Goal: Use online tool/utility

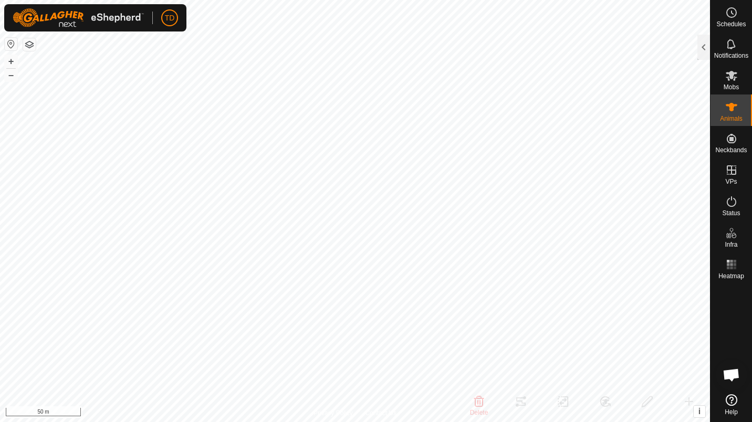
click at [707, 56] on div at bounding box center [703, 47] width 13 height 25
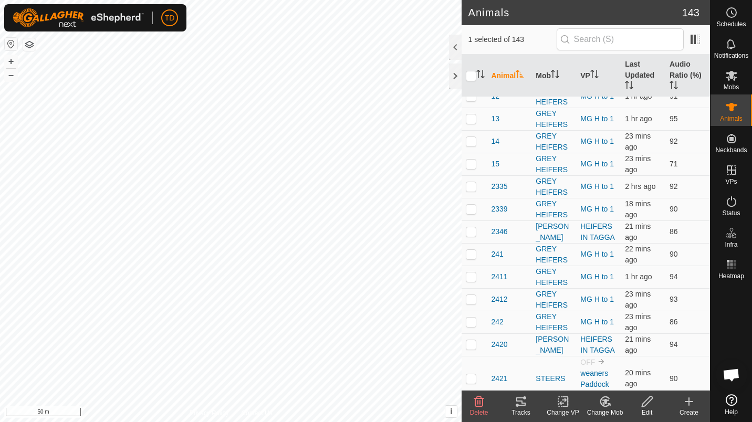
scroll to position [14, 0]
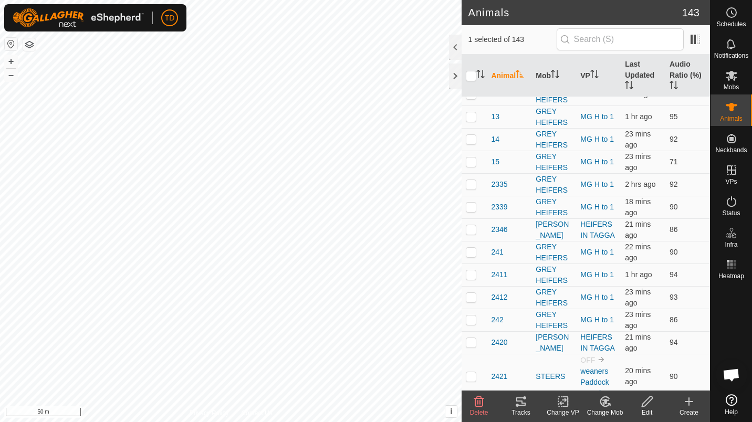
click at [531, 411] on div "Tracks" at bounding box center [521, 412] width 42 height 9
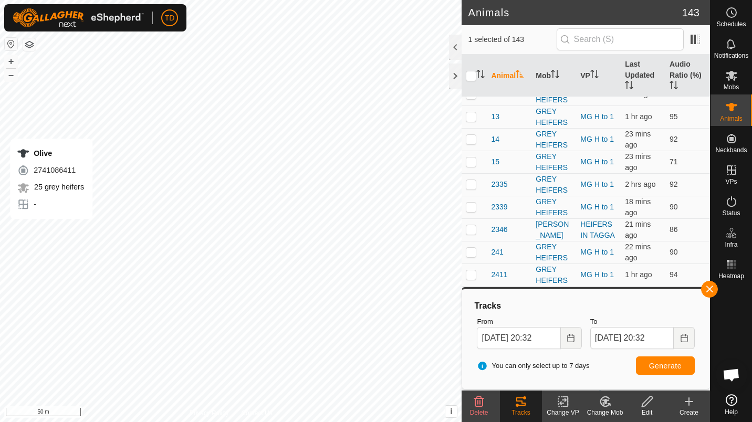
checkbox input "false"
checkbox input "true"
checkbox input "false"
click at [523, 402] on icon at bounding box center [521, 401] width 13 height 13
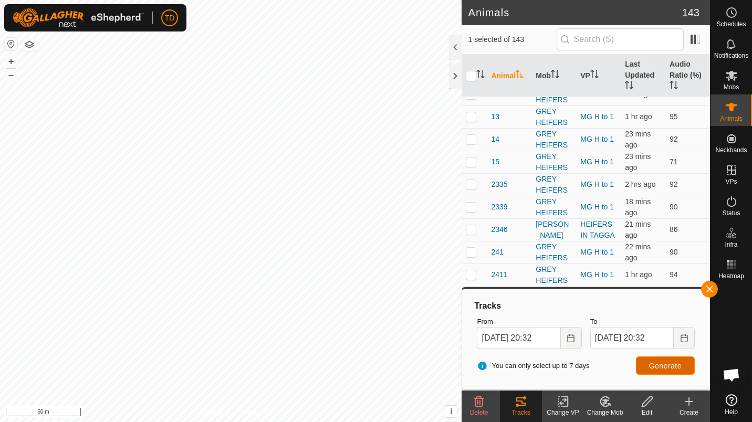
click at [668, 360] on button "Generate" at bounding box center [665, 366] width 59 height 18
checkbox input "true"
checkbox input "false"
click at [646, 371] on button "Generate" at bounding box center [665, 366] width 59 height 18
checkbox input "false"
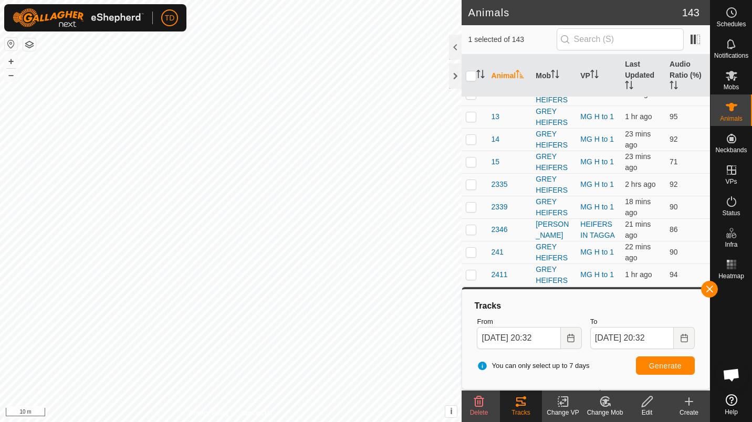
drag, startPoint x: 654, startPoint y: 372, endPoint x: 652, endPoint y: 389, distance: 16.4
click at [652, 389] on div "Tracks From [DATE] 20:32 To [DATE] 20:32 You can only select up to 7 days Gener…" at bounding box center [586, 338] width 248 height 102
click at [666, 365] on span "Generate" at bounding box center [665, 366] width 33 height 8
checkbox input "false"
click at [672, 363] on span "Generate" at bounding box center [665, 366] width 33 height 8
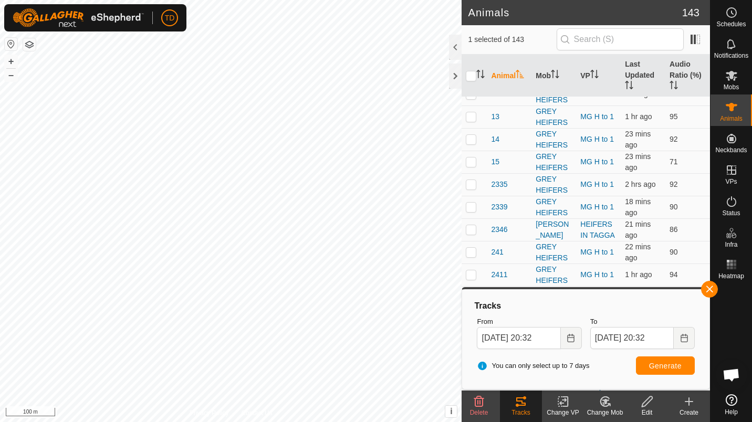
click at [454, 84] on div at bounding box center [455, 76] width 13 height 25
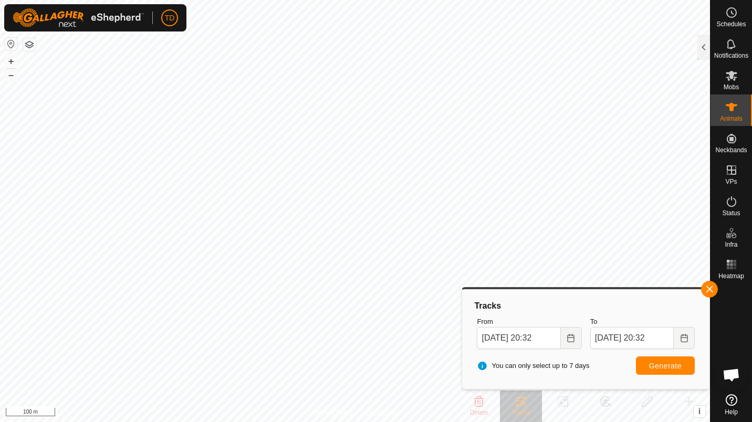
click at [707, 292] on button "button" at bounding box center [709, 289] width 17 height 17
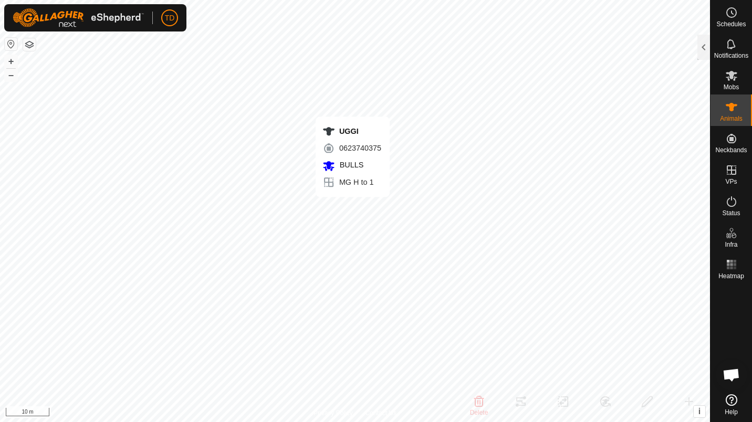
checkbox input "false"
checkbox input "true"
click at [703, 53] on div at bounding box center [703, 47] width 13 height 25
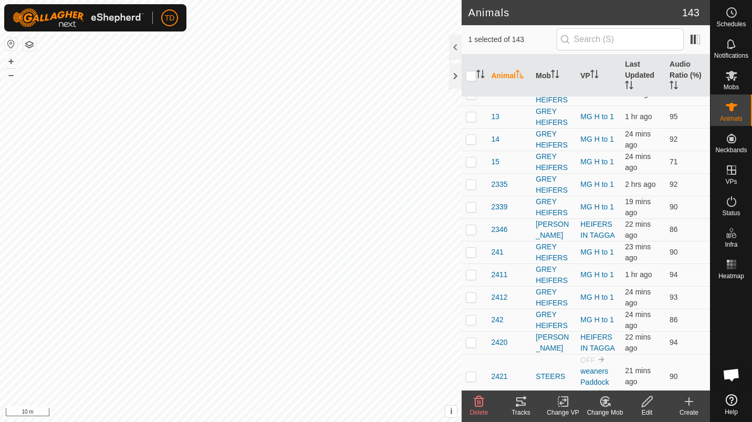
click at [519, 399] on icon at bounding box center [521, 401] width 13 height 13
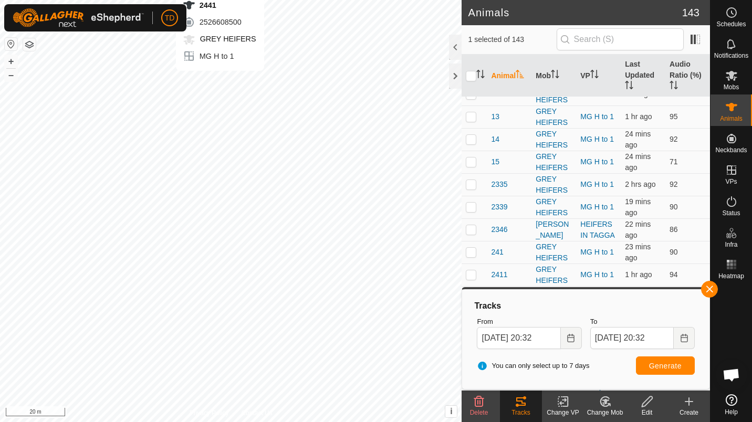
checkbox input "true"
checkbox input "false"
click at [679, 372] on button "Generate" at bounding box center [665, 366] width 59 height 18
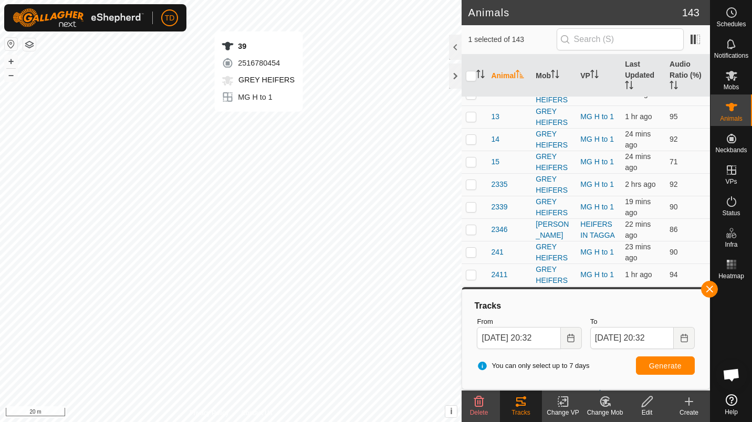
checkbox input "false"
checkbox input "true"
click at [674, 368] on span "Generate" at bounding box center [665, 366] width 33 height 8
click at [459, 72] on div at bounding box center [455, 76] width 13 height 25
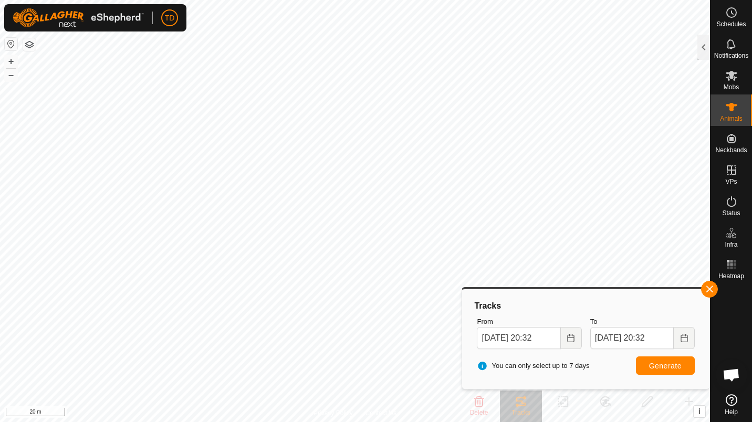
click at [712, 286] on button "button" at bounding box center [709, 289] width 17 height 17
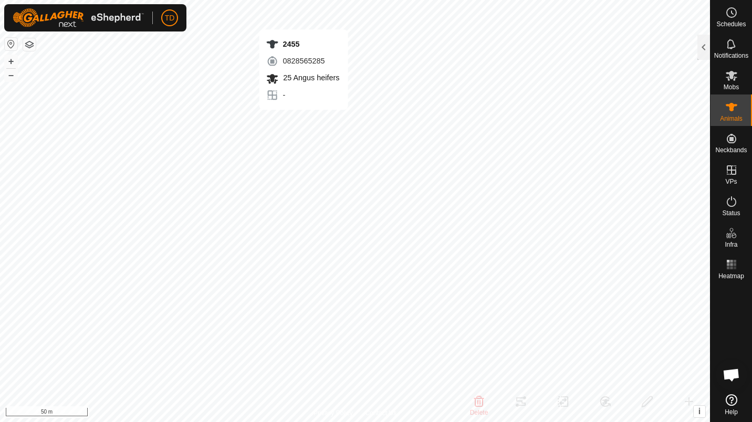
checkbox input "true"
checkbox input "false"
click at [707, 49] on div at bounding box center [703, 47] width 13 height 25
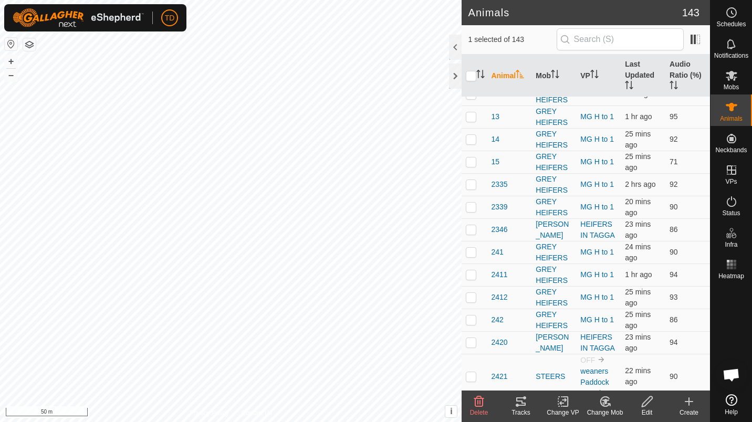
click at [515, 406] on icon at bounding box center [521, 401] width 13 height 13
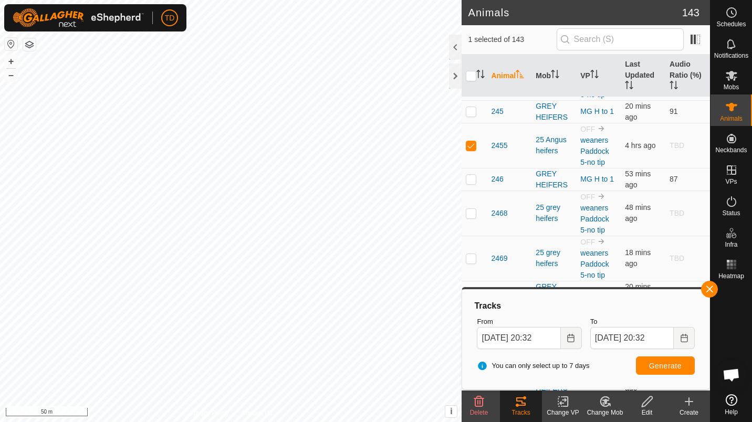
scroll to position [1103, 0]
click at [451, 77] on div at bounding box center [455, 76] width 13 height 25
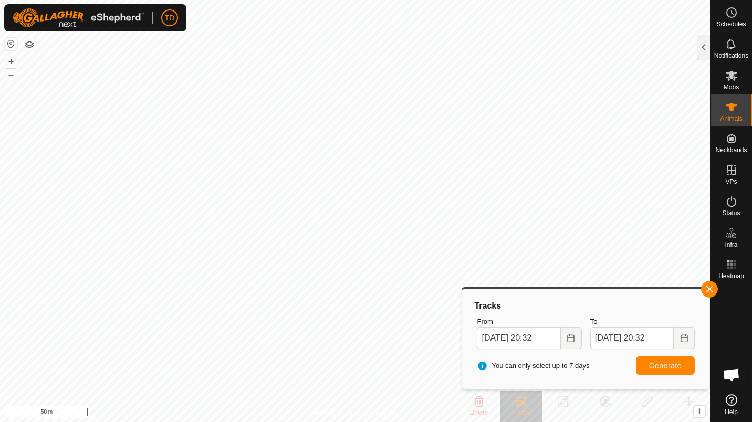
click at [704, 290] on button "button" at bounding box center [709, 289] width 17 height 17
